Goal: Contribute content: Add original content to the website for others to see

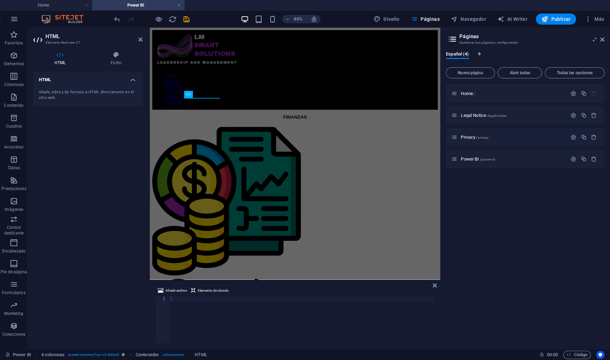
click at [64, 92] on div "Añade, edita y da formato a HTML directamente en el sitio web." at bounding box center [88, 95] width 98 height 11
click at [43, 82] on h4 "HTML" at bounding box center [87, 77] width 109 height 12
click at [44, 82] on h4 "HTML" at bounding box center [87, 79] width 109 height 17
click at [45, 93] on div "Añade, edita y da formato a HTML directamente en el sitio web." at bounding box center [88, 95] width 98 height 11
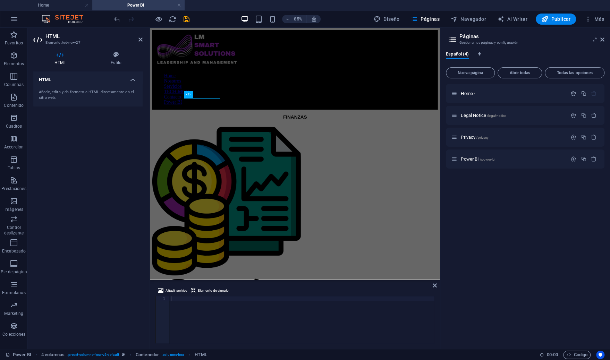
drag, startPoint x: 46, startPoint y: 96, endPoint x: 76, endPoint y: 83, distance: 32.6
click at [76, 83] on h4 "HTML" at bounding box center [87, 77] width 109 height 12
click at [128, 81] on h4 "HTML" at bounding box center [87, 79] width 109 height 17
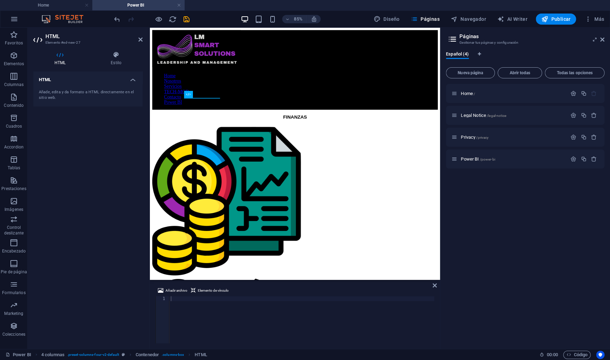
click at [61, 57] on icon at bounding box center [59, 54] width 53 height 7
click at [56, 93] on div "Añade, edita y da formato a HTML directamente en el sitio web." at bounding box center [88, 95] width 98 height 11
click at [432, 287] on div "Añadir archivo Elemento de vínculo" at bounding box center [294, 292] width 279 height 10
click at [141, 40] on icon at bounding box center [140, 40] width 4 height 6
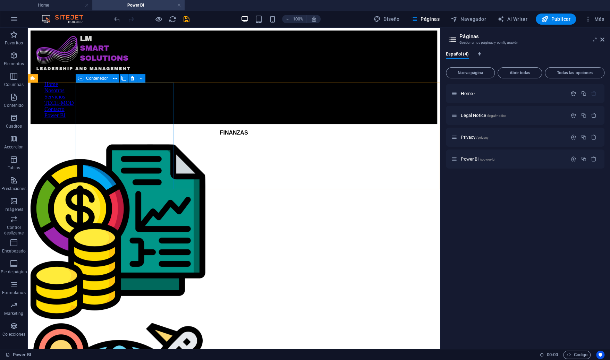
click at [117, 79] on icon at bounding box center [115, 78] width 4 height 7
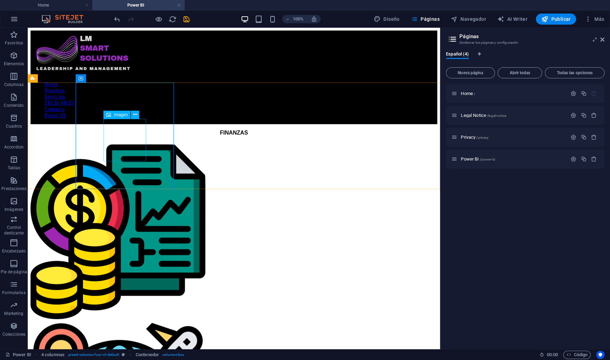
click at [134, 115] on icon at bounding box center [135, 114] width 4 height 7
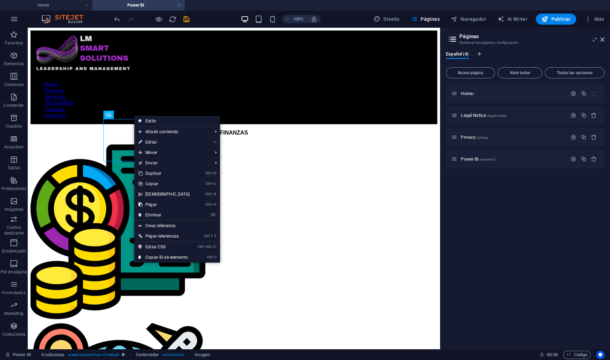
click at [158, 141] on link "⏎ Editar" at bounding box center [164, 142] width 60 height 10
select select "%"
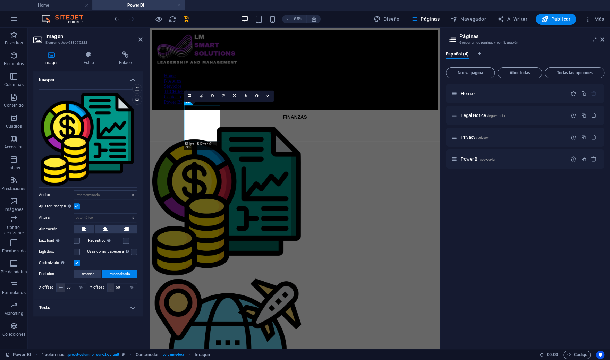
click at [122, 60] on h4 "Enlace" at bounding box center [125, 58] width 35 height 15
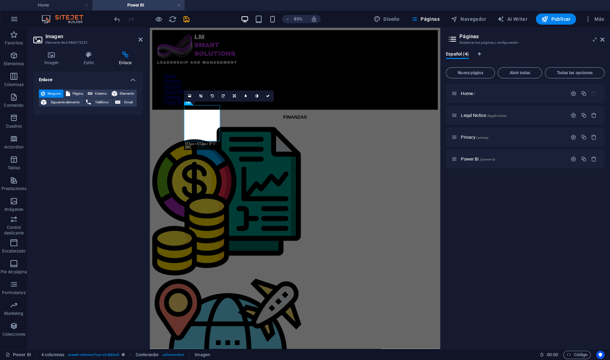
click at [69, 93] on icon at bounding box center [68, 94] width 4 height 8
select select
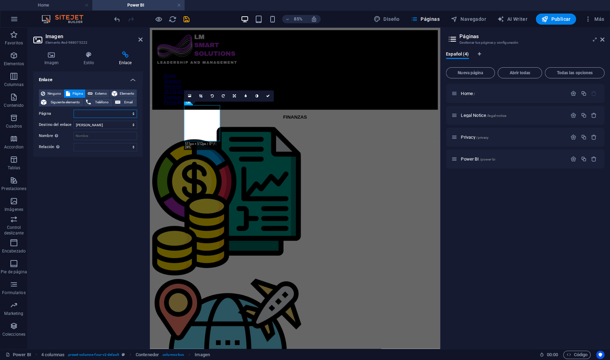
click at [82, 116] on select "Home Legal Notice Privacy Power BI" at bounding box center [105, 114] width 63 height 8
click at [96, 94] on span "Externo" at bounding box center [101, 94] width 12 height 8
select select "blank"
paste input "[URL][DOMAIN_NAME]"
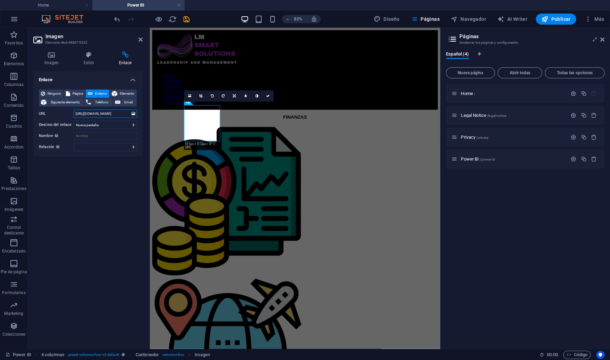
scroll to position [0, 183]
type input "[URL][DOMAIN_NAME]"
click at [100, 127] on select "Nueva pestaña Misma pestaña Superposición" at bounding box center [105, 125] width 63 height 8
select select
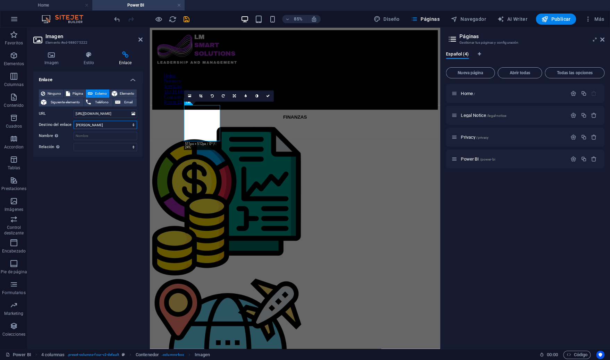
click at [74, 121] on select "Nueva pestaña Misma pestaña Superposición" at bounding box center [105, 125] width 63 height 8
click at [101, 135] on input "Nombre Una descripción adicional del enlace no debería ser igual al texto del e…" at bounding box center [105, 136] width 63 height 8
type input "Tablero"
click at [131, 148] on select "alternativo autor marcador externo ayuda licencia siguiente nofollow noreferrer…" at bounding box center [105, 147] width 63 height 8
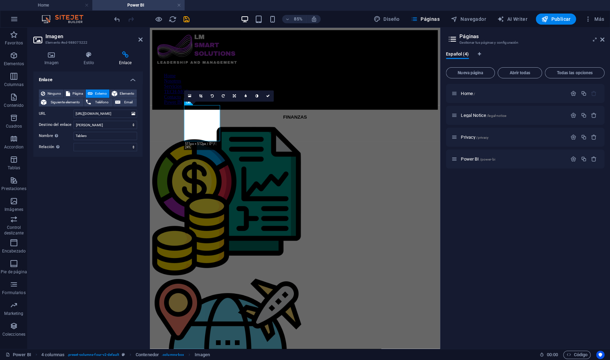
click at [139, 43] on header "Imagen Elemento #ed-988075222" at bounding box center [87, 37] width 109 height 18
click at [141, 39] on icon at bounding box center [140, 40] width 4 height 6
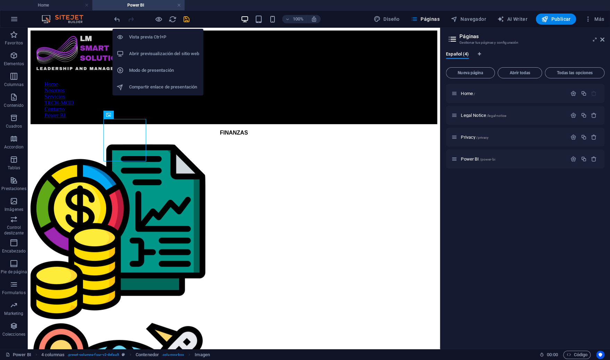
click at [162, 19] on icon "button" at bounding box center [159, 19] width 8 height 8
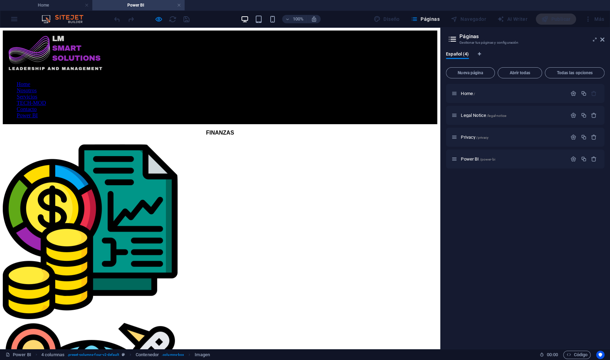
click at [117, 142] on img at bounding box center [92, 231] width 178 height 178
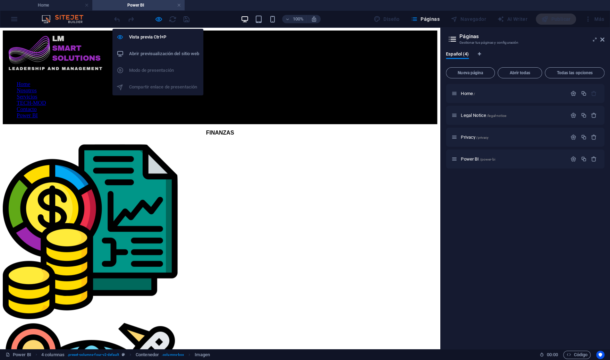
click at [160, 17] on icon "button" at bounding box center [159, 19] width 8 height 8
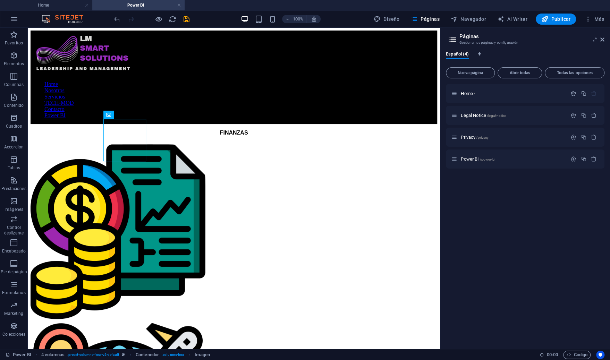
click at [573, 18] on button "Publicar" at bounding box center [556, 19] width 41 height 11
